Goal: Information Seeking & Learning: Find specific fact

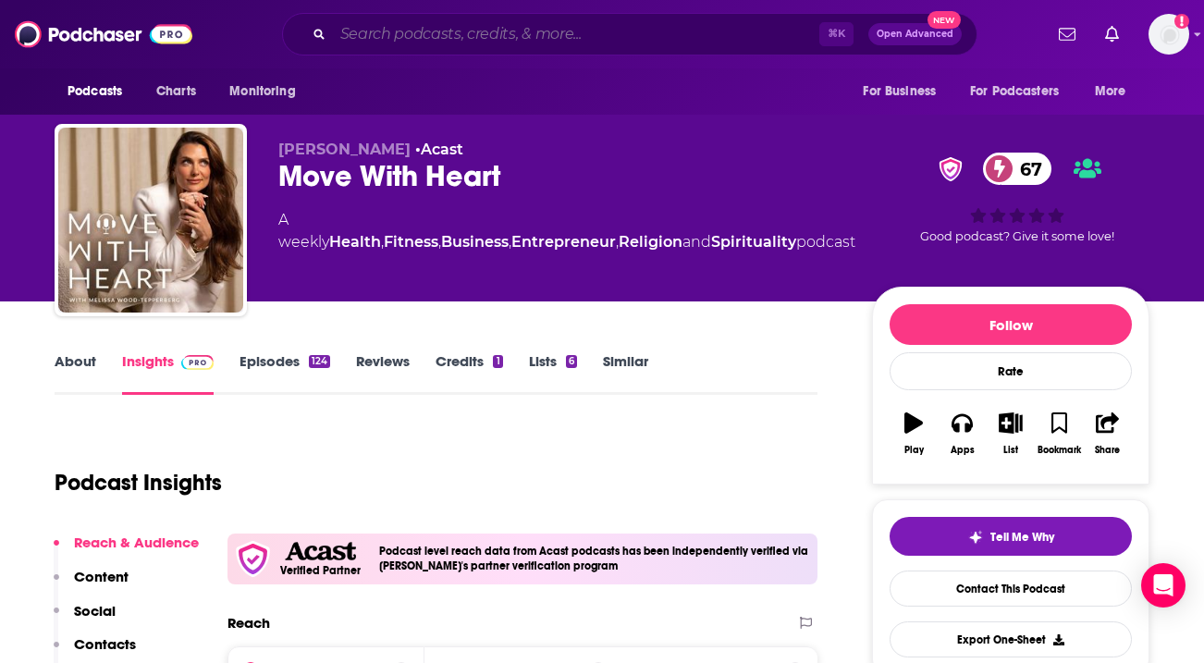
click at [576, 43] on input "Search podcasts, credits, & more..." at bounding box center [576, 34] width 486 height 30
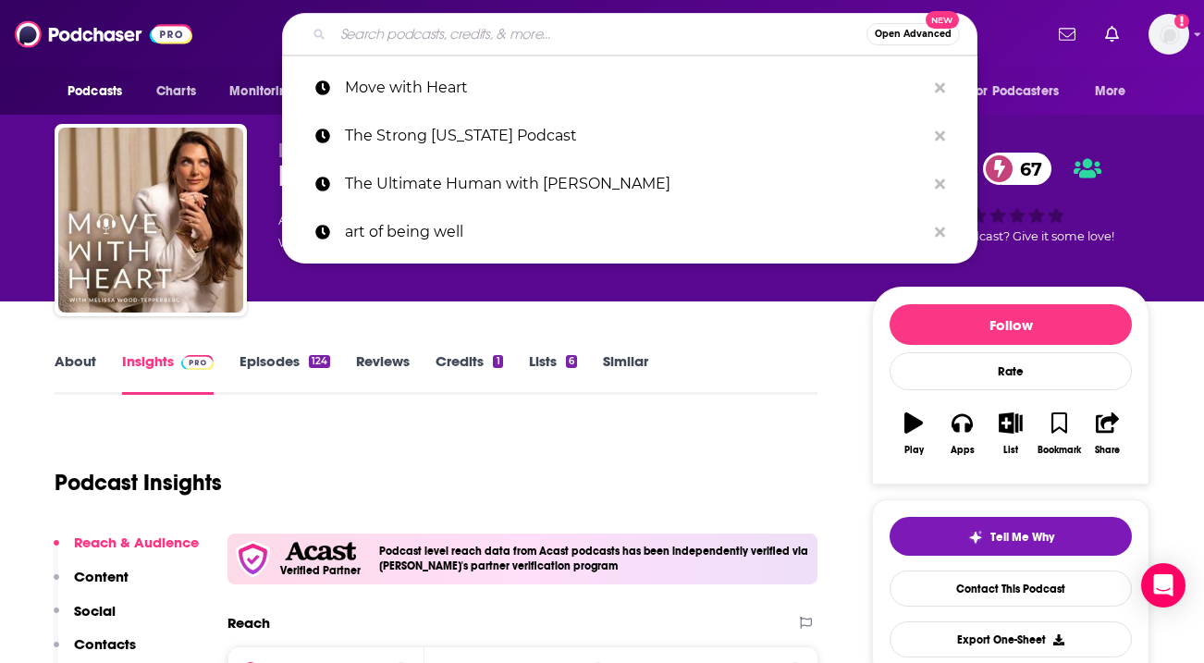
paste input "[PERSON_NAME] Podcast: The Ultimate Human"
type input "[PERSON_NAME] Podcast: The Ultimate Human"
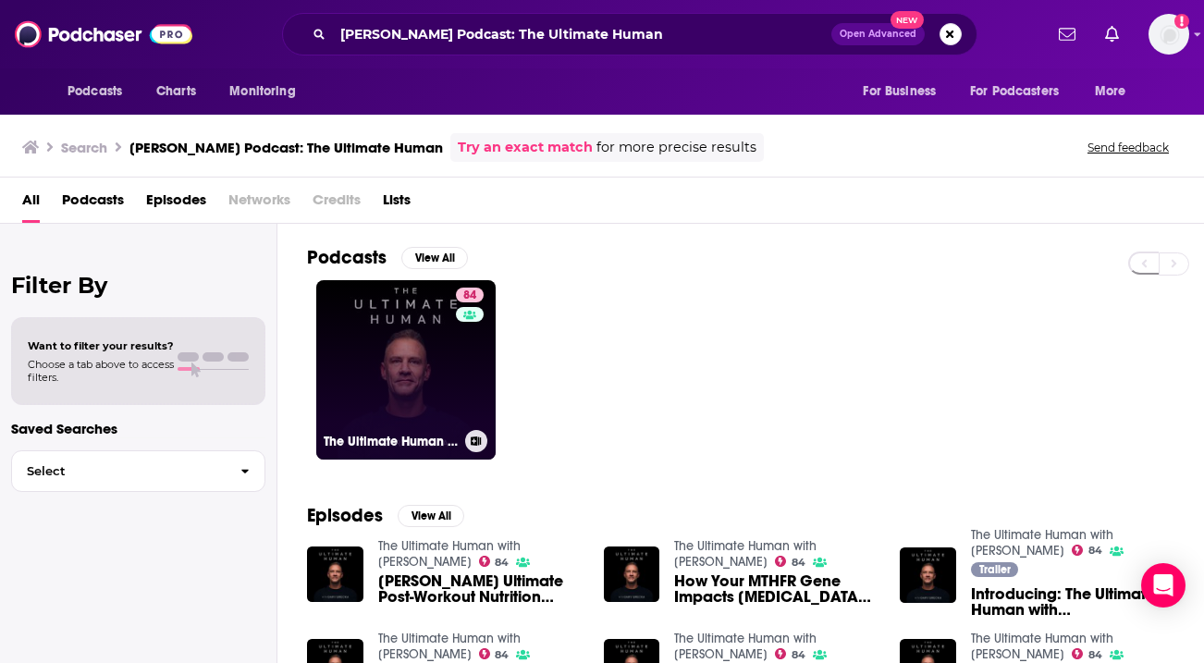
click at [432, 384] on link "84 The Ultimate Human with [PERSON_NAME]" at bounding box center [405, 369] width 179 height 179
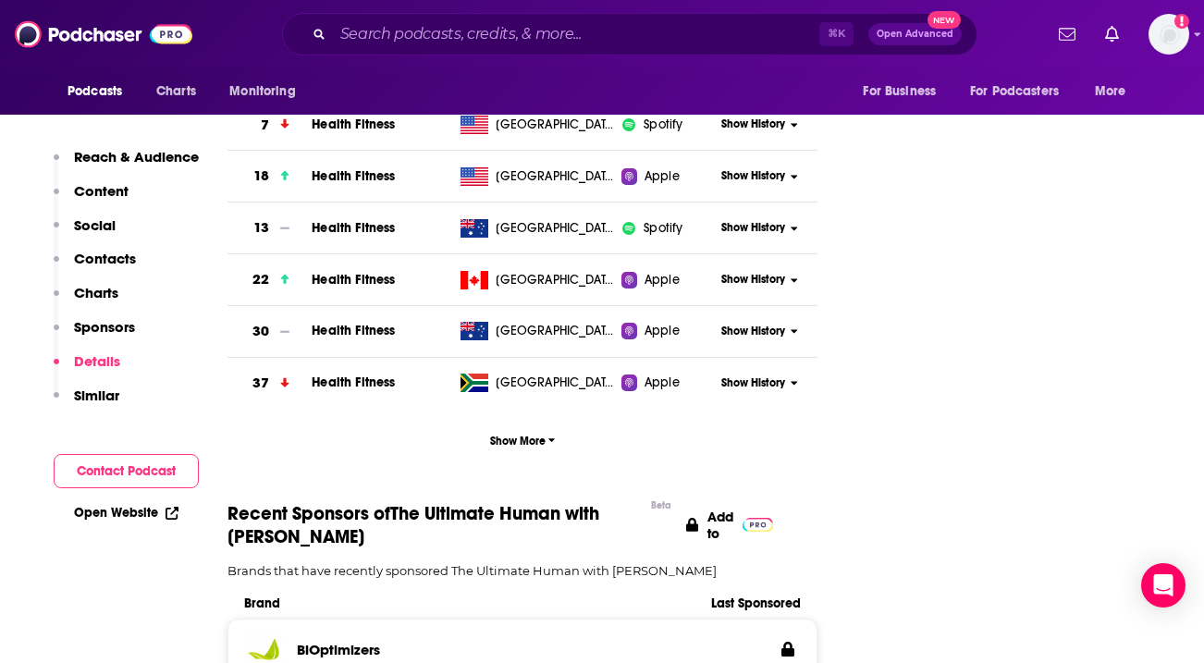
scroll to position [1685, 0]
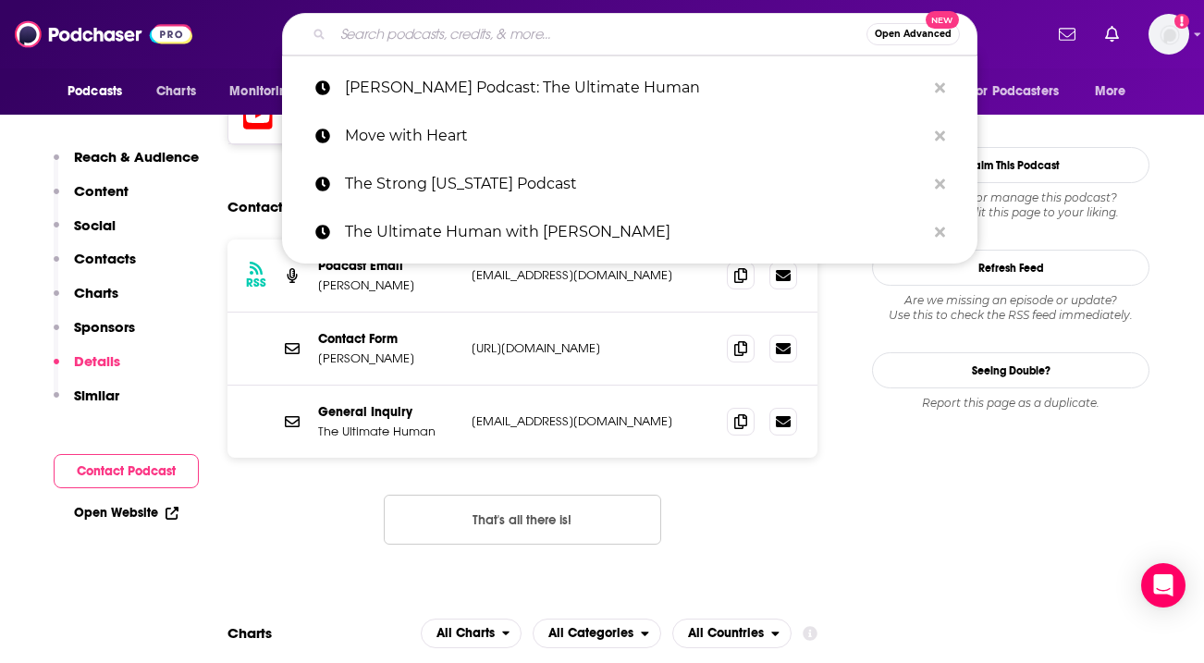
click at [386, 34] on input "Search podcasts, credits, & more..." at bounding box center [599, 34] width 533 height 30
paste input "The [PERSON_NAME] Show Podcast"
type input "The [PERSON_NAME] Show Podcast"
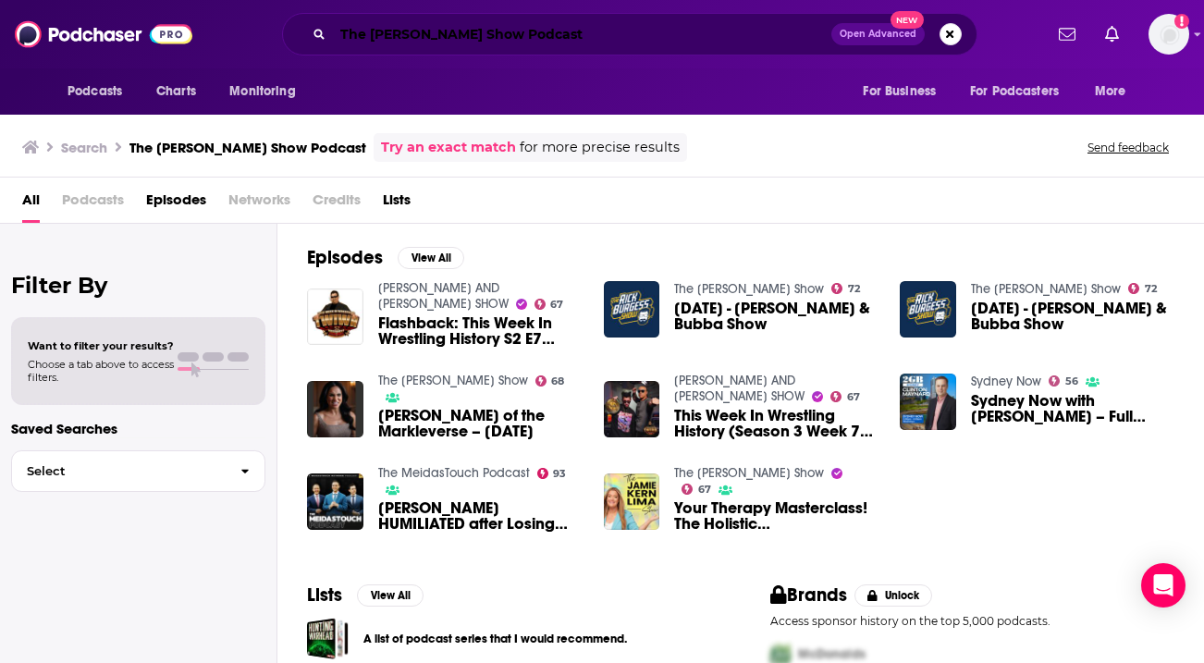
click at [542, 38] on input "The [PERSON_NAME] Show Podcast" at bounding box center [582, 34] width 498 height 30
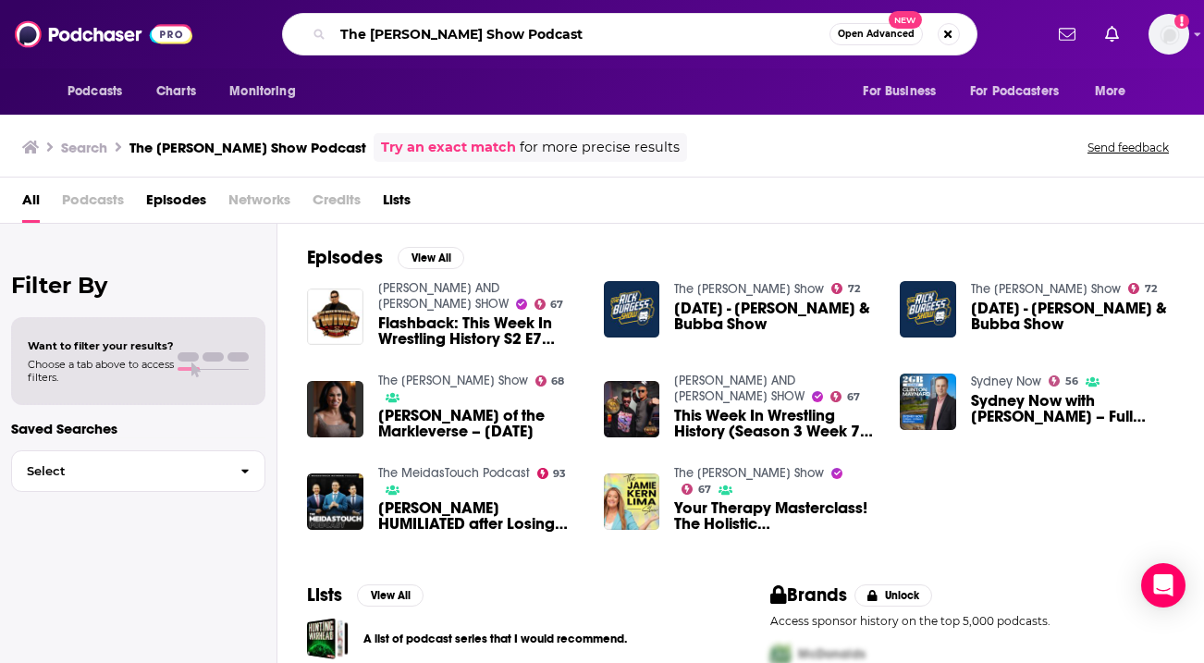
click at [542, 37] on input "The [PERSON_NAME] Show Podcast" at bounding box center [581, 34] width 496 height 30
type input "The [PERSON_NAME] Show"
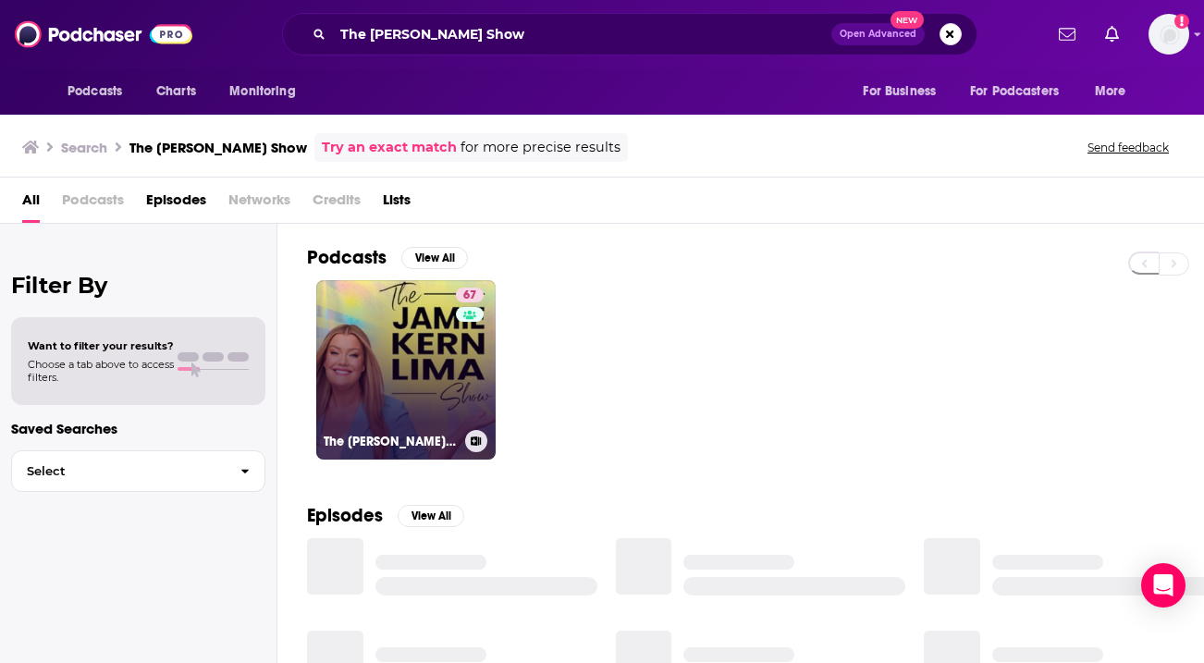
click at [428, 398] on link "67 The [PERSON_NAME] Show" at bounding box center [405, 369] width 179 height 179
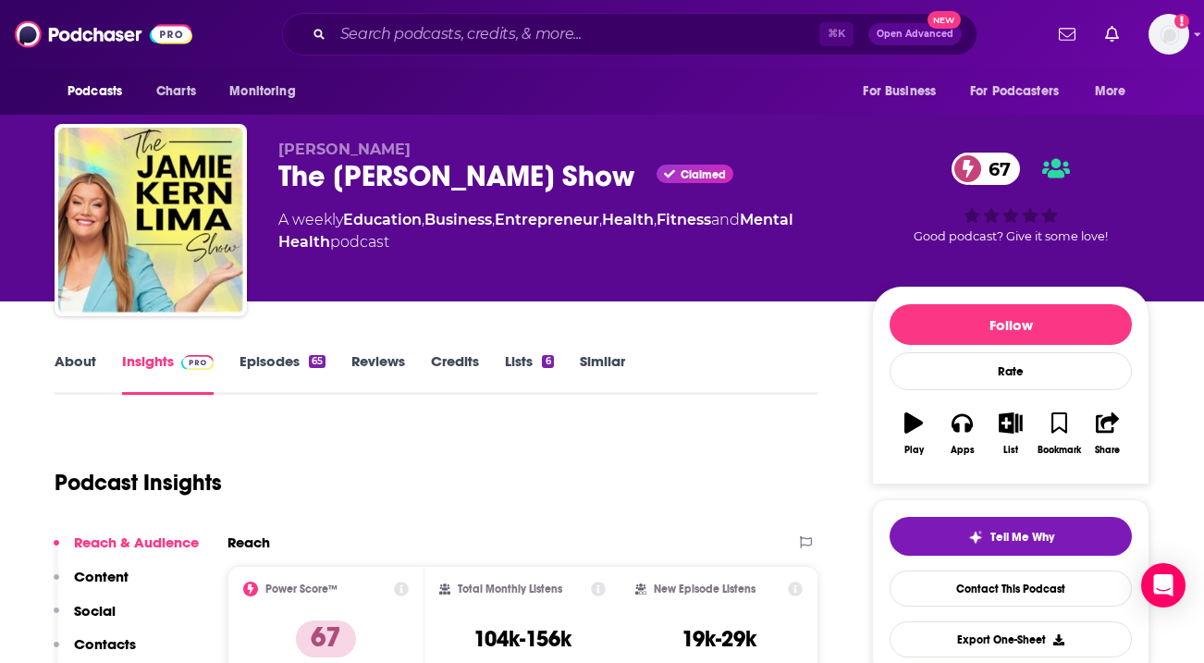
copy h2 "The [PERSON_NAME] Show"
drag, startPoint x: 278, startPoint y: 175, endPoint x: 633, endPoint y: 172, distance: 355.0
click at [633, 172] on div "The [PERSON_NAME] Show Claimed 67" at bounding box center [560, 176] width 564 height 36
